Goal: Task Accomplishment & Management: Use online tool/utility

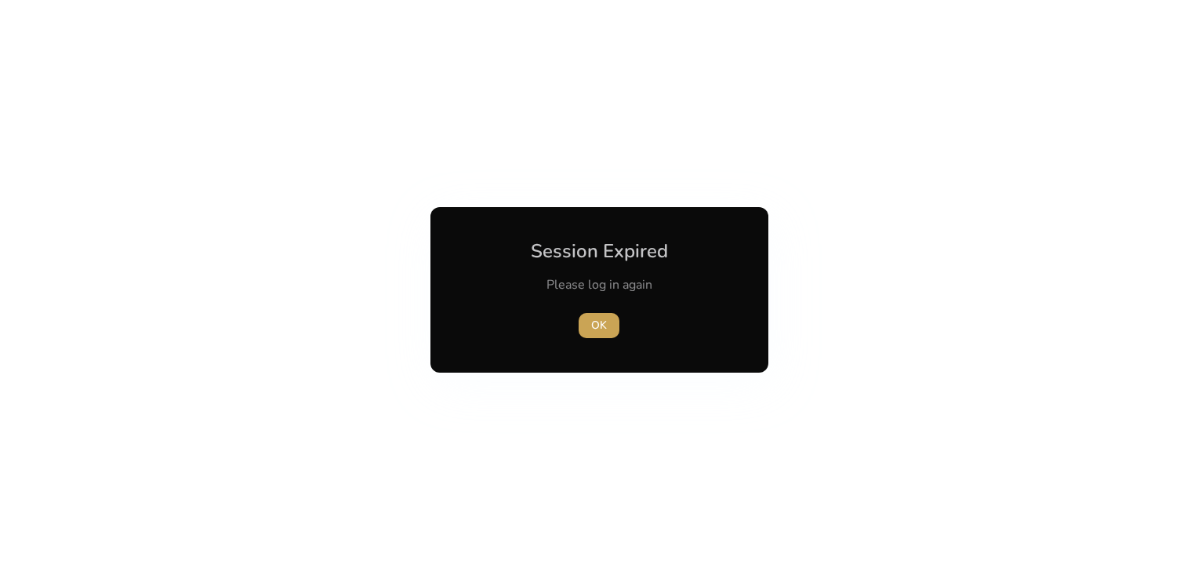
click at [588, 332] on span "button" at bounding box center [599, 326] width 41 height 38
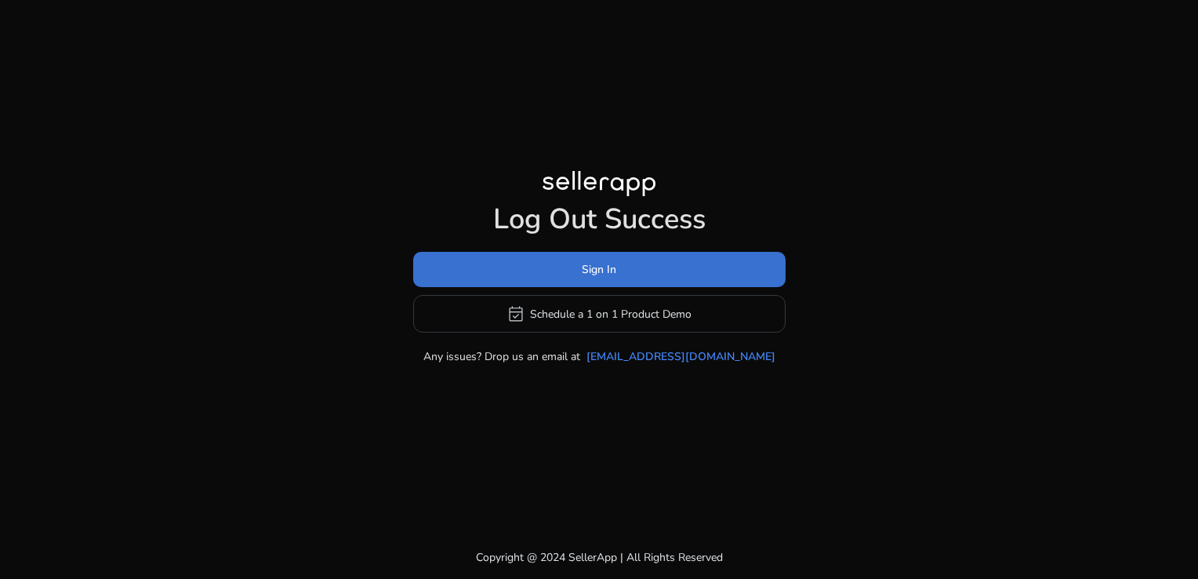
click at [497, 268] on span at bounding box center [599, 270] width 372 height 38
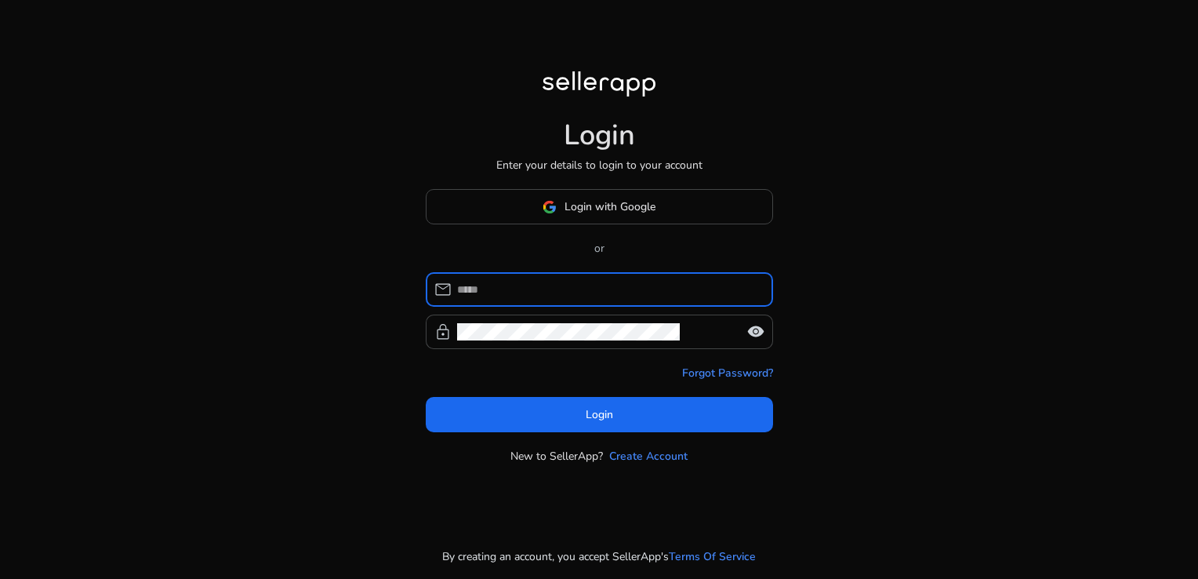
type input "**********"
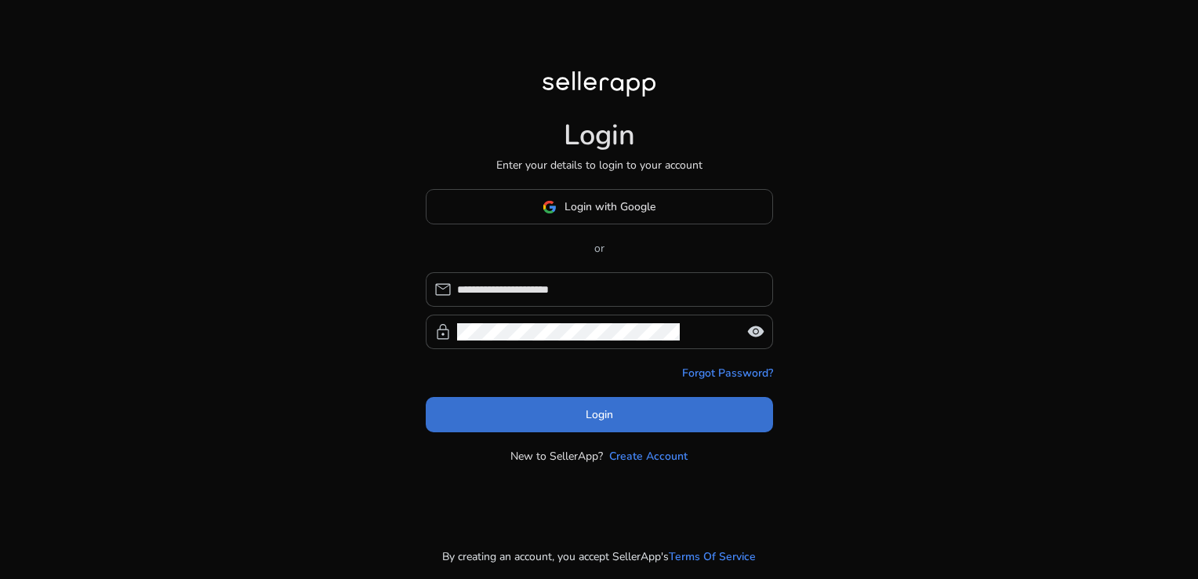
click at [583, 405] on span at bounding box center [599, 415] width 347 height 38
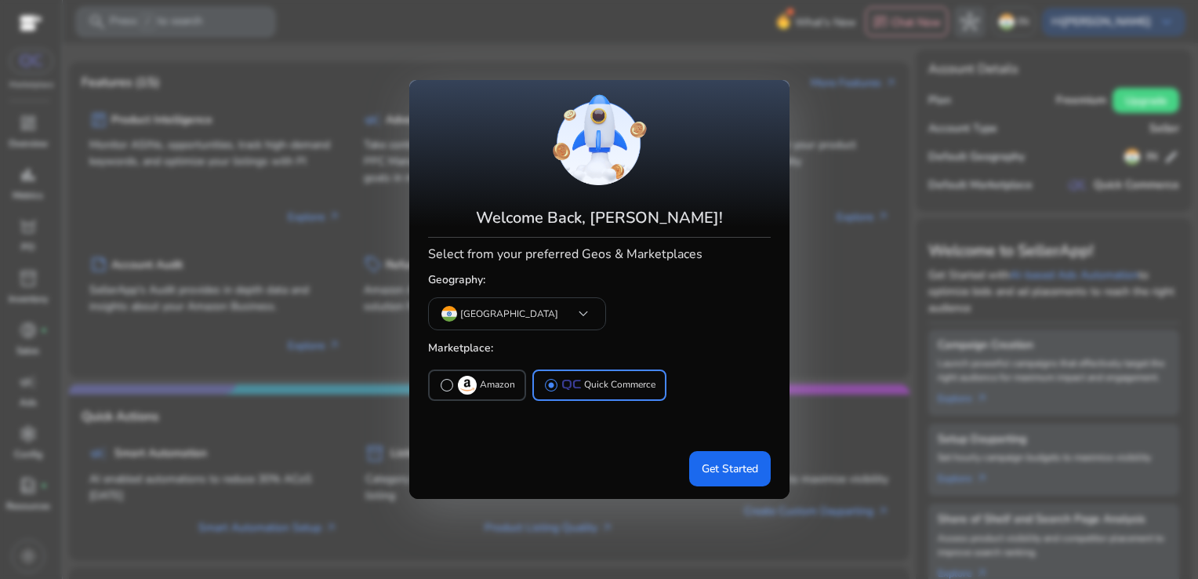
drag, startPoint x: 632, startPoint y: 448, endPoint x: 706, endPoint y: 434, distance: 75.0
click at [706, 434] on mat-card "Welcome Back, [PERSON_NAME]! Select from your preferred Geos & Marketplaces Geo…" at bounding box center [599, 289] width 380 height 418
click at [716, 461] on span "Get Started" at bounding box center [730, 468] width 56 height 16
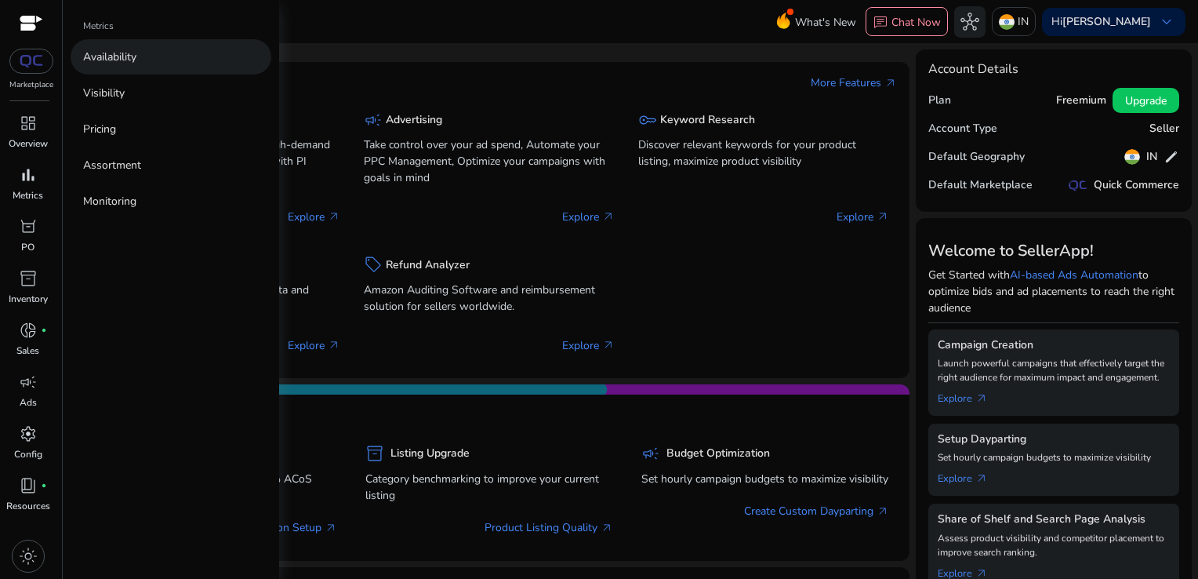
click at [152, 70] on link "Availability" at bounding box center [171, 56] width 201 height 35
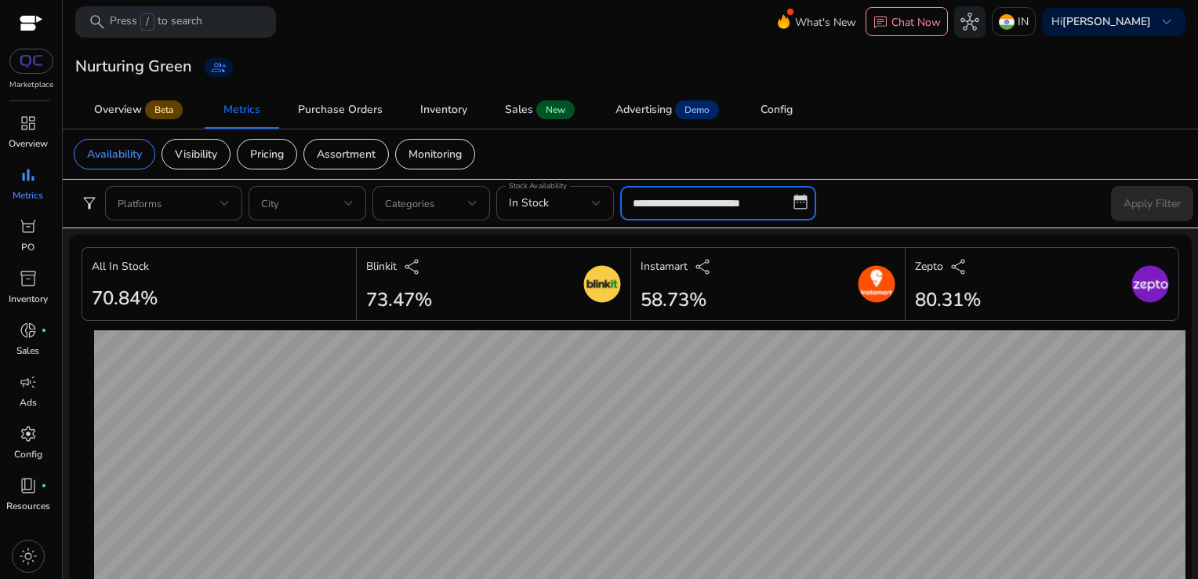
click at [717, 200] on input "**********" at bounding box center [718, 203] width 196 height 34
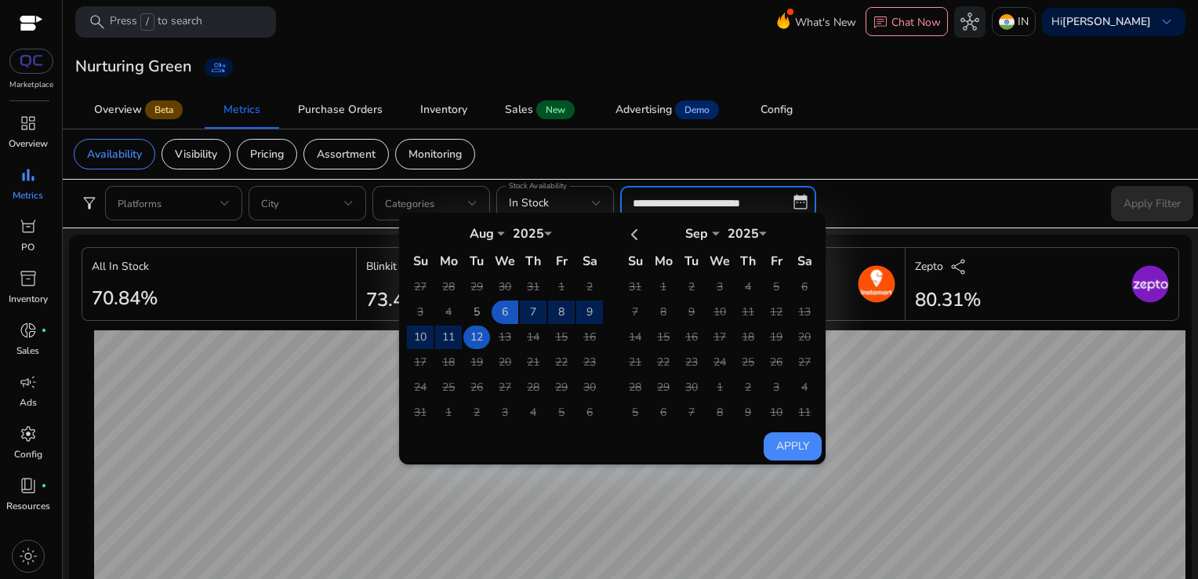
click at [477, 339] on td "12" at bounding box center [476, 337] width 27 height 24
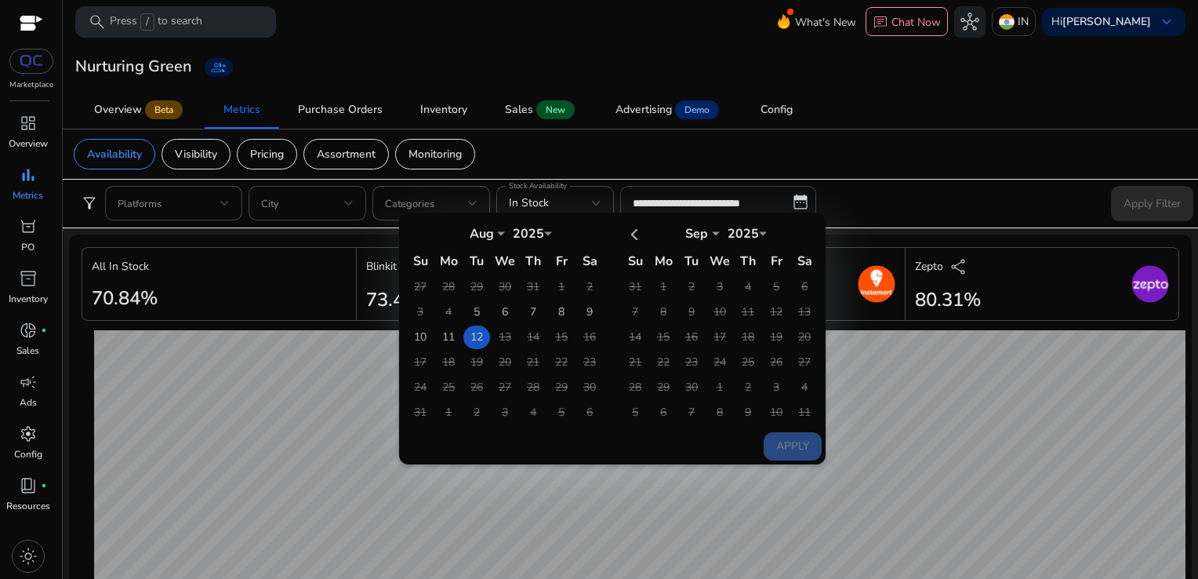
click at [477, 339] on td "12" at bounding box center [476, 337] width 27 height 24
click at [771, 434] on button "Apply" at bounding box center [793, 446] width 58 height 28
type input "**********"
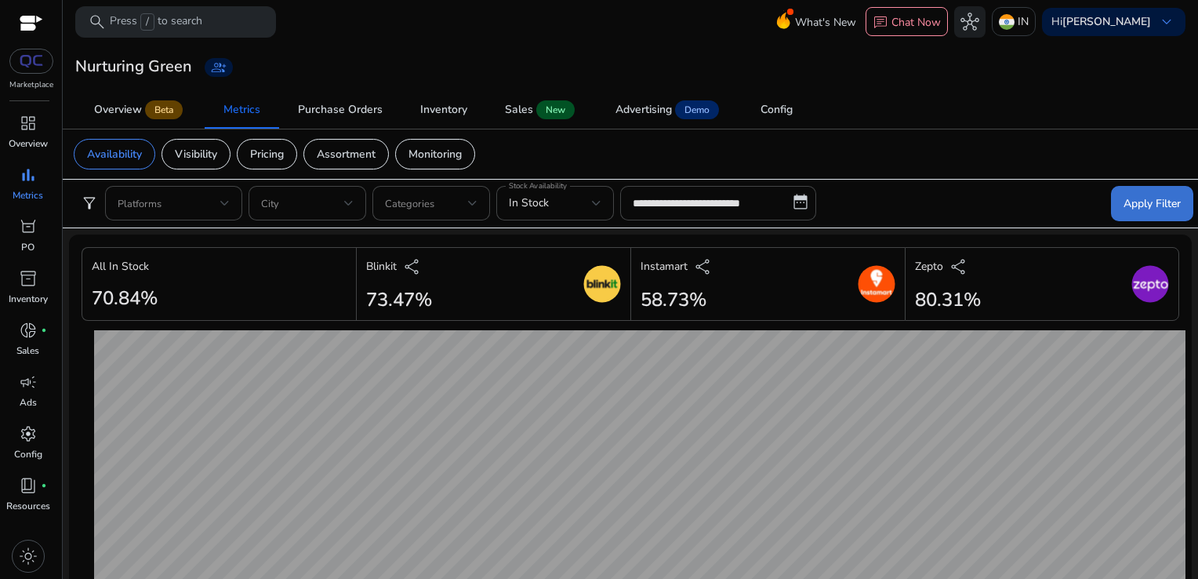
click at [1161, 191] on span at bounding box center [1152, 203] width 82 height 38
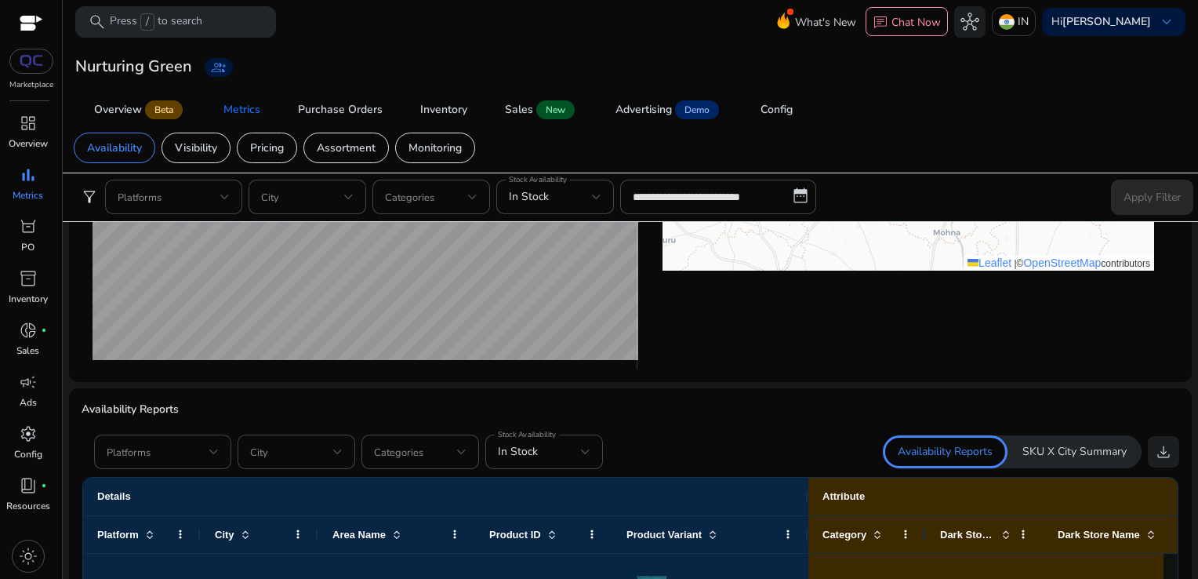
scroll to position [762, 0]
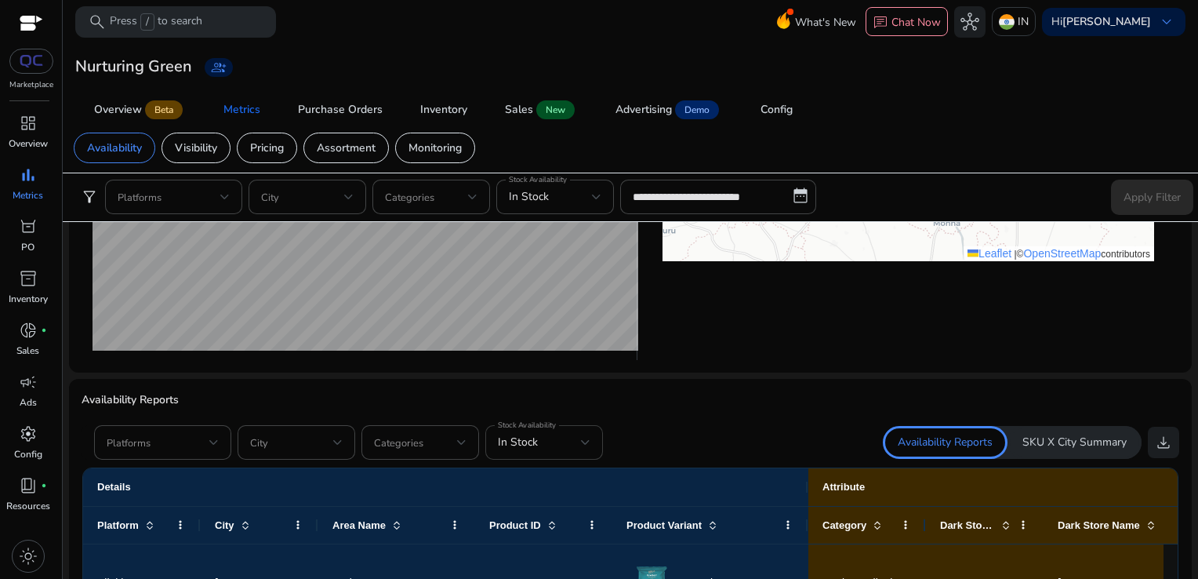
click at [520, 451] on div "In Stock" at bounding box center [544, 442] width 93 height 34
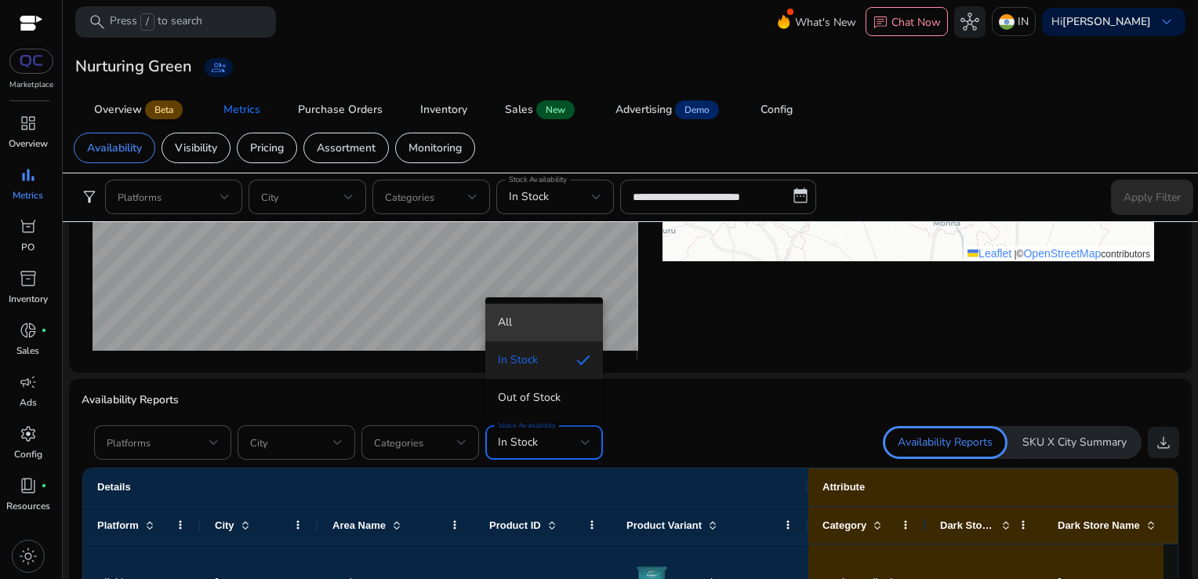
click at [521, 331] on span "All" at bounding box center [544, 322] width 93 height 17
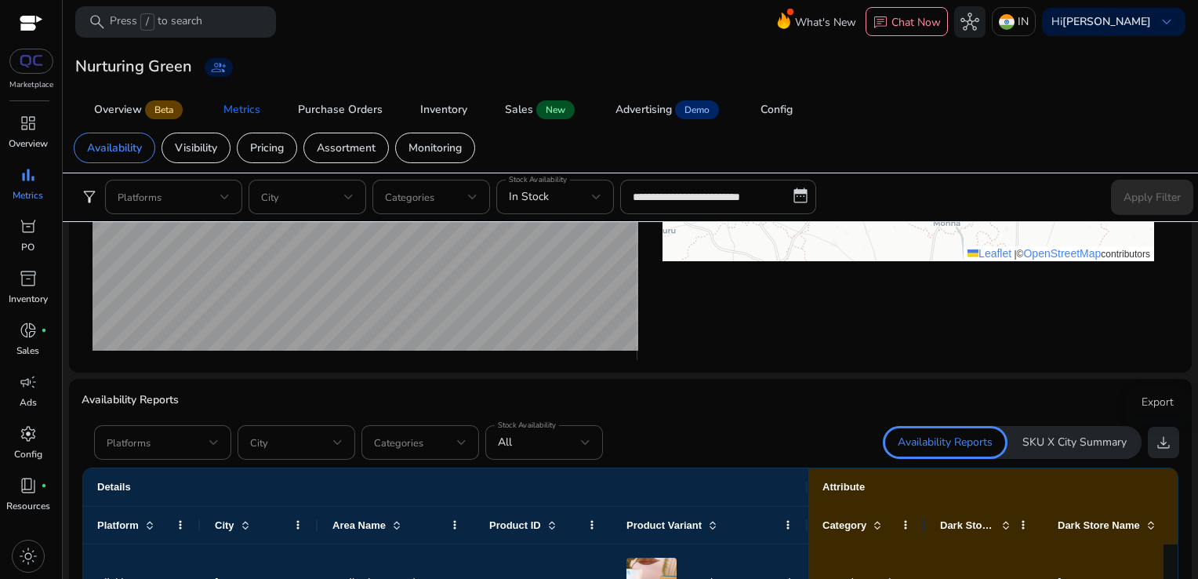
click at [1148, 434] on button "download" at bounding box center [1163, 442] width 31 height 31
